Goal: Find contact information: Find contact information

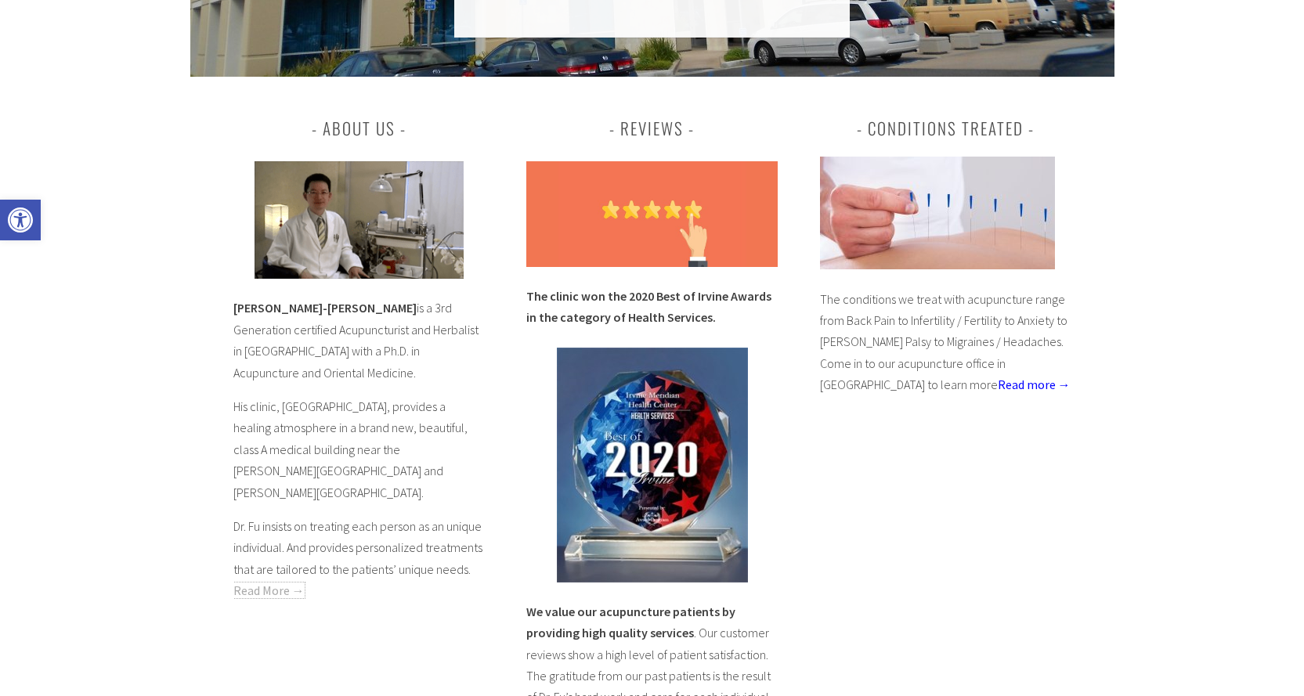
click at [269, 583] on link "Read More →" at bounding box center [268, 591] width 71 height 16
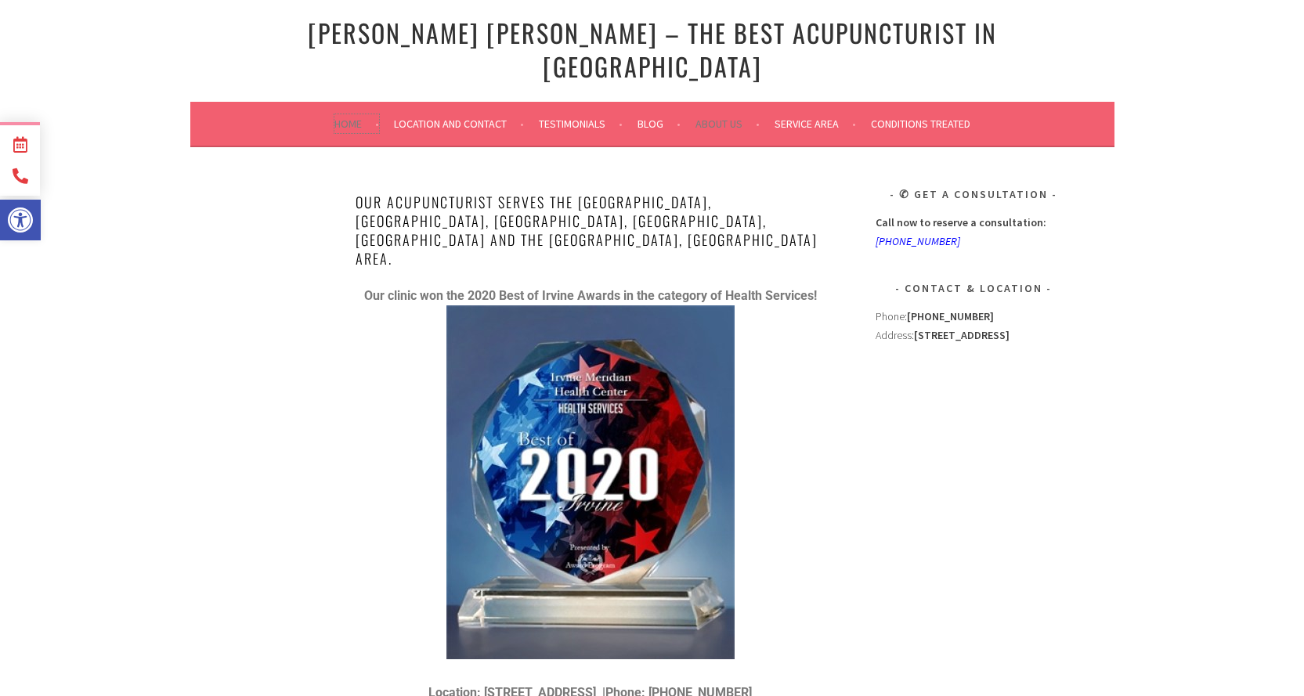
click at [340, 114] on link "Home" at bounding box center [356, 123] width 45 height 19
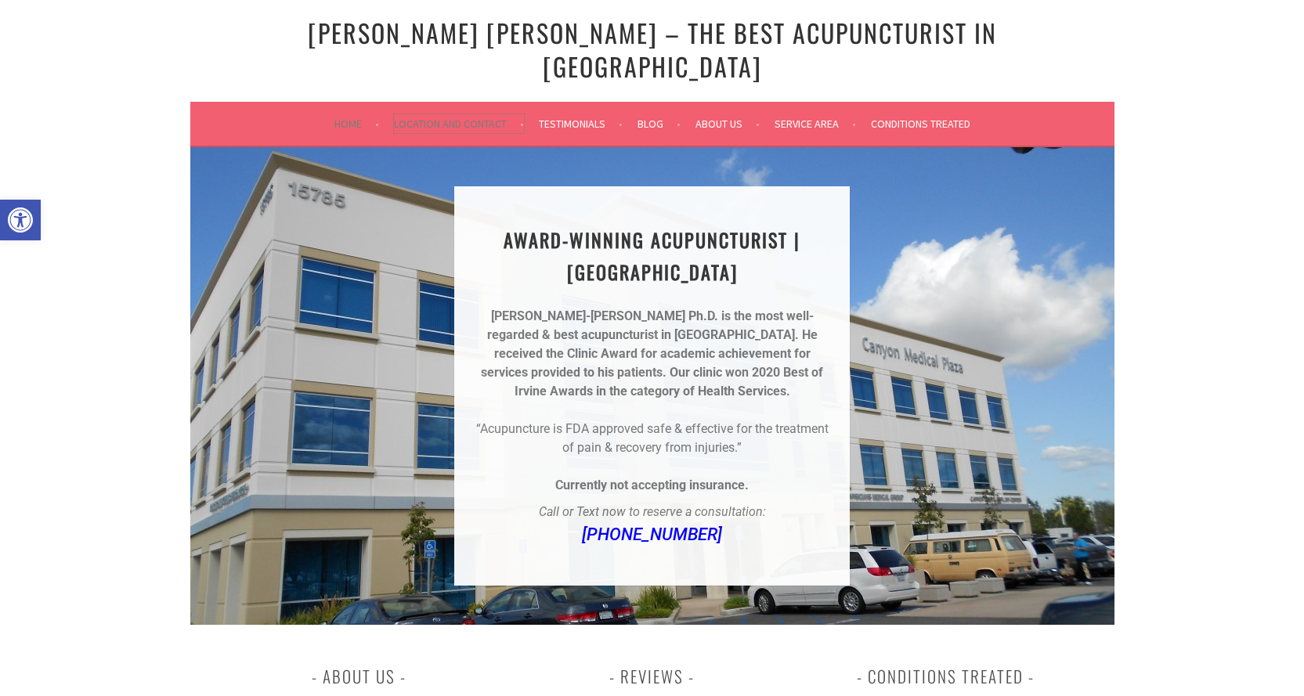
click at [475, 114] on link "Location and Contact" at bounding box center [459, 123] width 130 height 19
